Goal: Navigation & Orientation: Find specific page/section

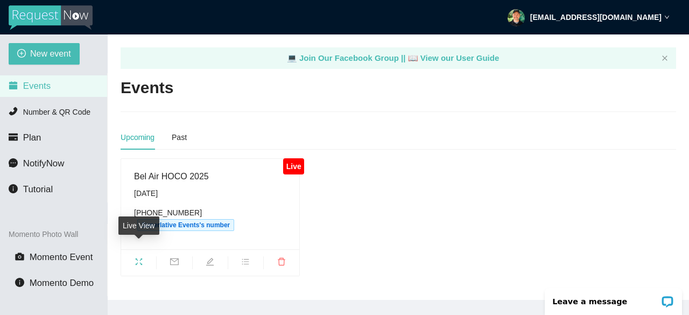
click at [136, 257] on icon "fullscreen" at bounding box center [139, 261] width 9 height 9
